Goal: Task Accomplishment & Management: Manage account settings

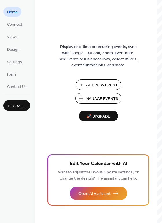
click at [86, 98] on button "Manage Events" at bounding box center [98, 98] width 46 height 11
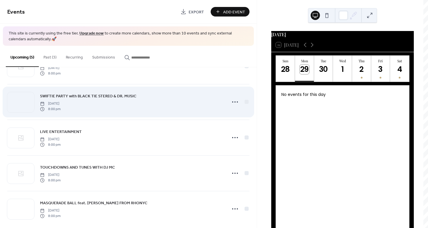
scroll to position [4, 0]
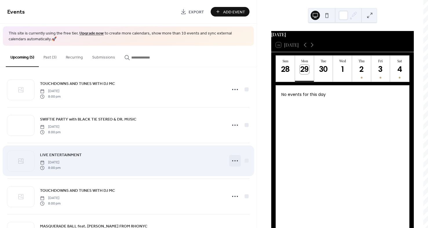
click at [234, 161] on circle at bounding box center [234, 160] width 1 height 1
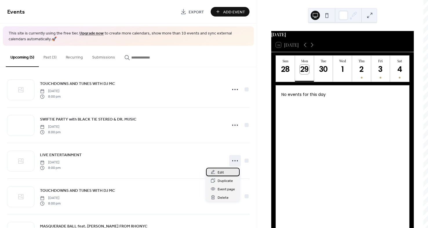
click at [218, 172] on span "Edit" at bounding box center [221, 173] width 6 height 6
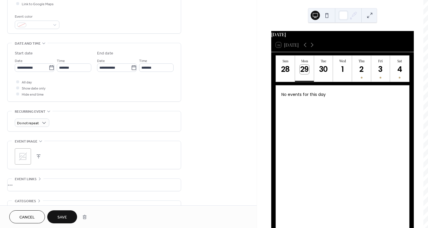
scroll to position [142, 0]
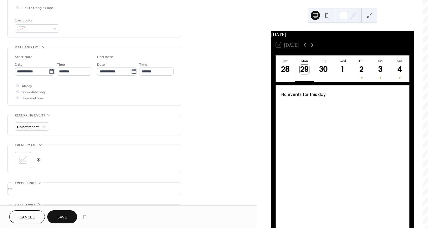
type input "**********"
click at [29, 158] on div ";" at bounding box center [23, 160] width 16 height 16
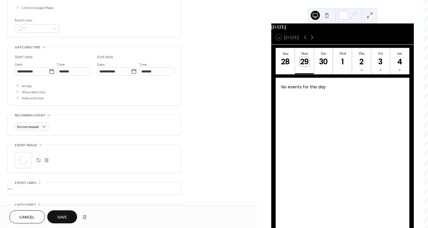
scroll to position [40, 0]
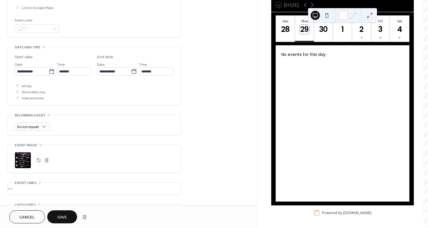
click at [64, 215] on span "Save" at bounding box center [62, 217] width 10 height 6
